Goal: Navigation & Orientation: Go to known website

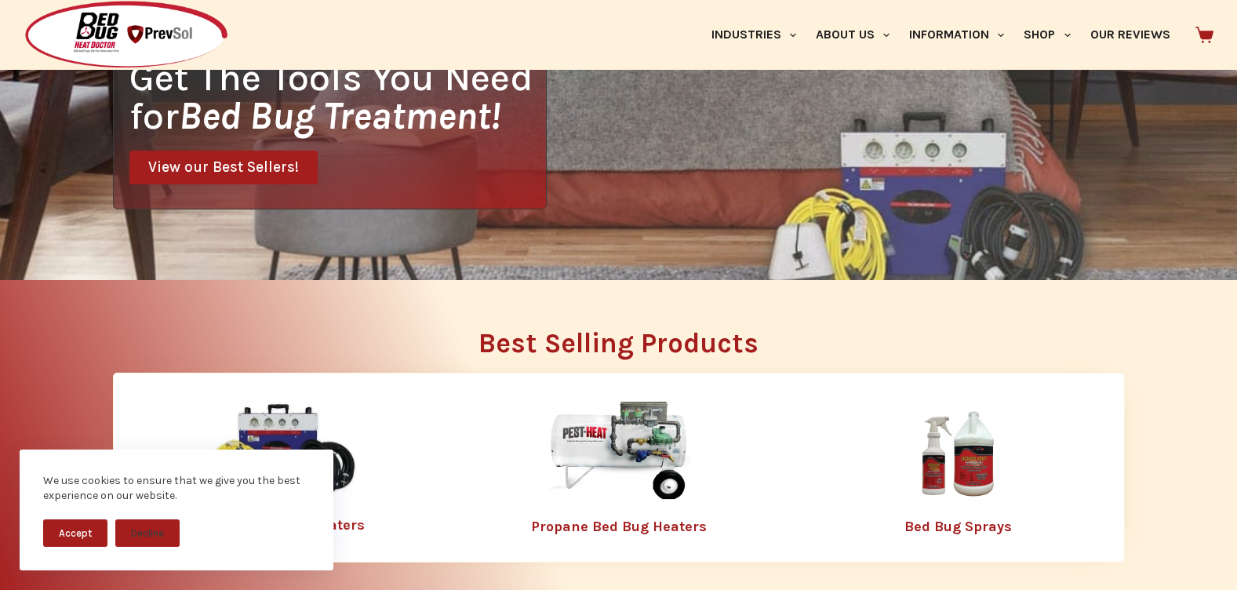
scroll to position [420, 0]
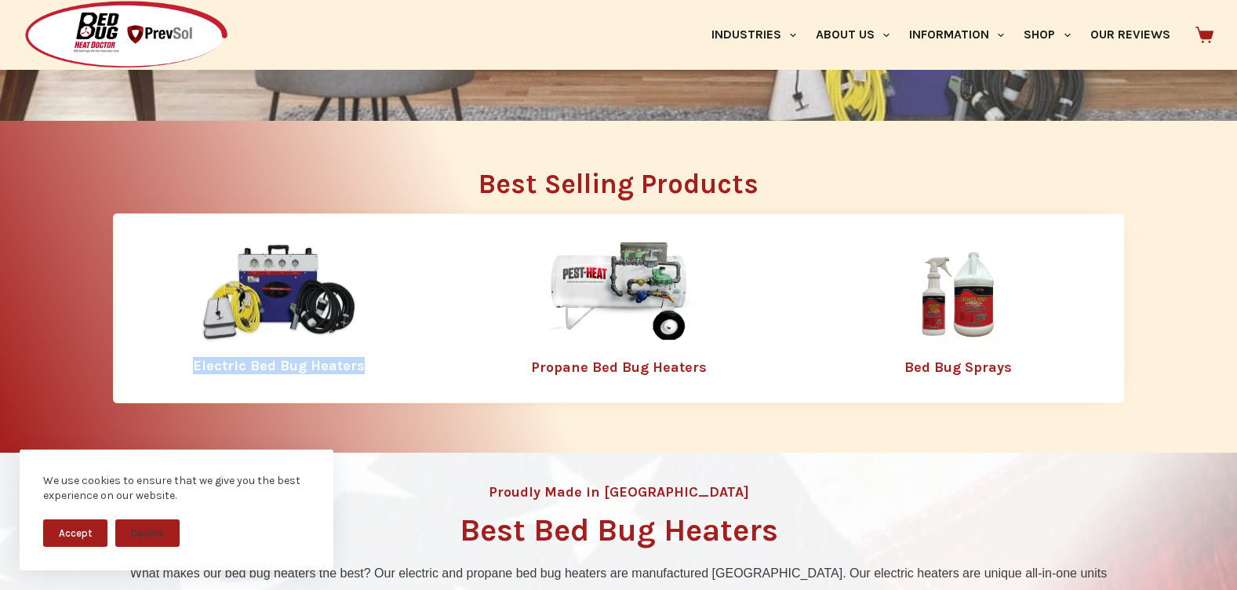
drag, startPoint x: 368, startPoint y: 372, endPoint x: 199, endPoint y: 366, distance: 169.6
click at [199, 366] on h4 "Electric Bed Bug Heaters" at bounding box center [280, 366] width 316 height 14
click at [129, 53] on img at bounding box center [127, 35] width 206 height 70
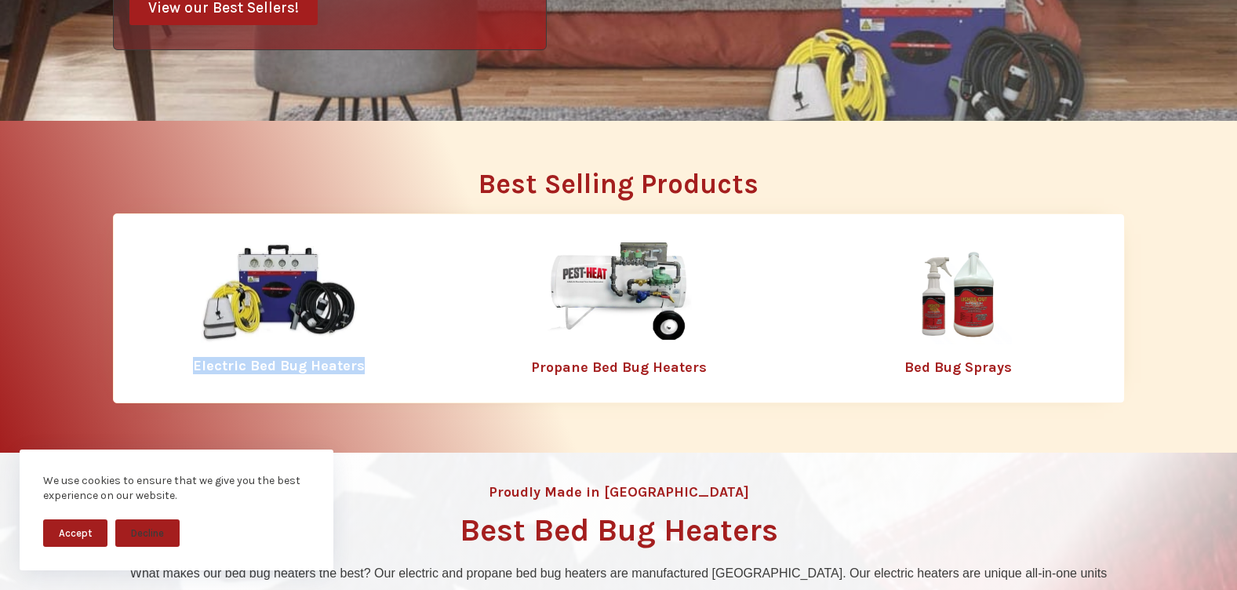
scroll to position [0, 0]
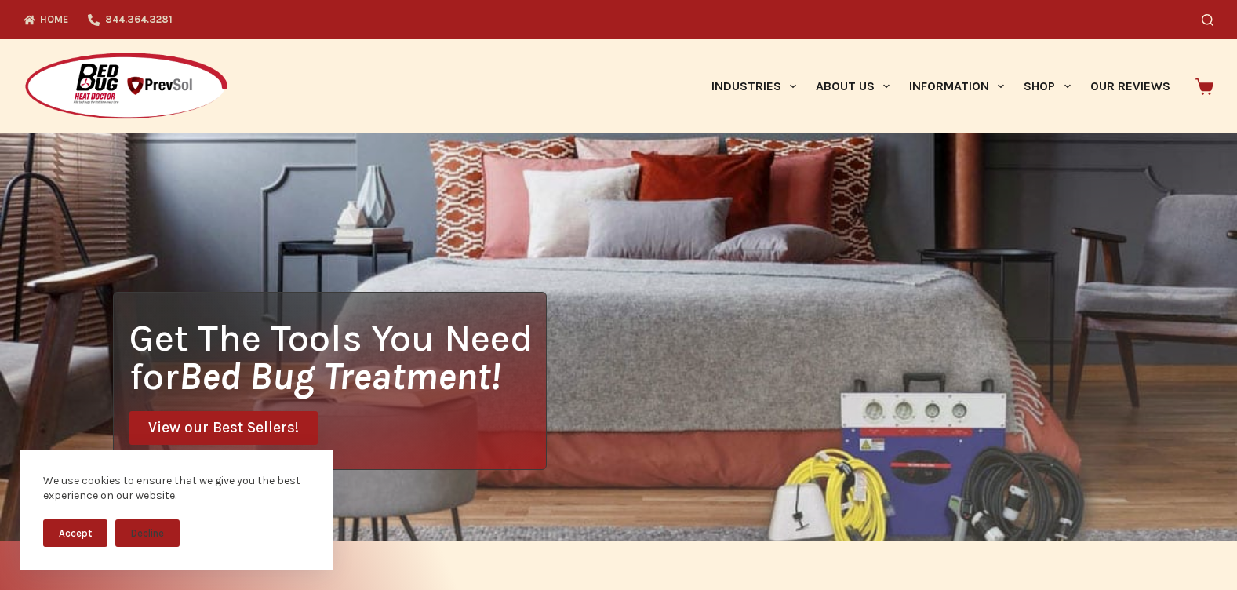
click at [124, 25] on link "844.364.3281" at bounding box center [130, 19] width 104 height 39
click at [137, 93] on img at bounding box center [127, 87] width 206 height 70
